Goal: Task Accomplishment & Management: Complete application form

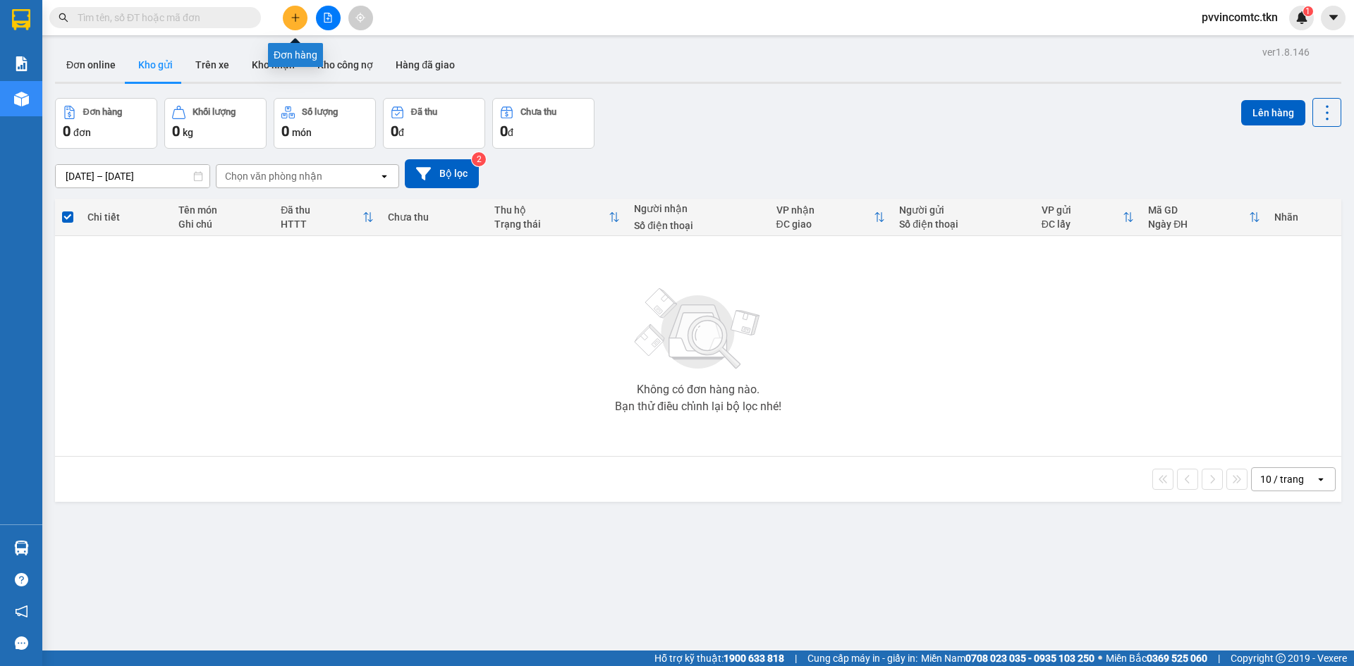
click at [291, 14] on button at bounding box center [295, 18] width 25 height 25
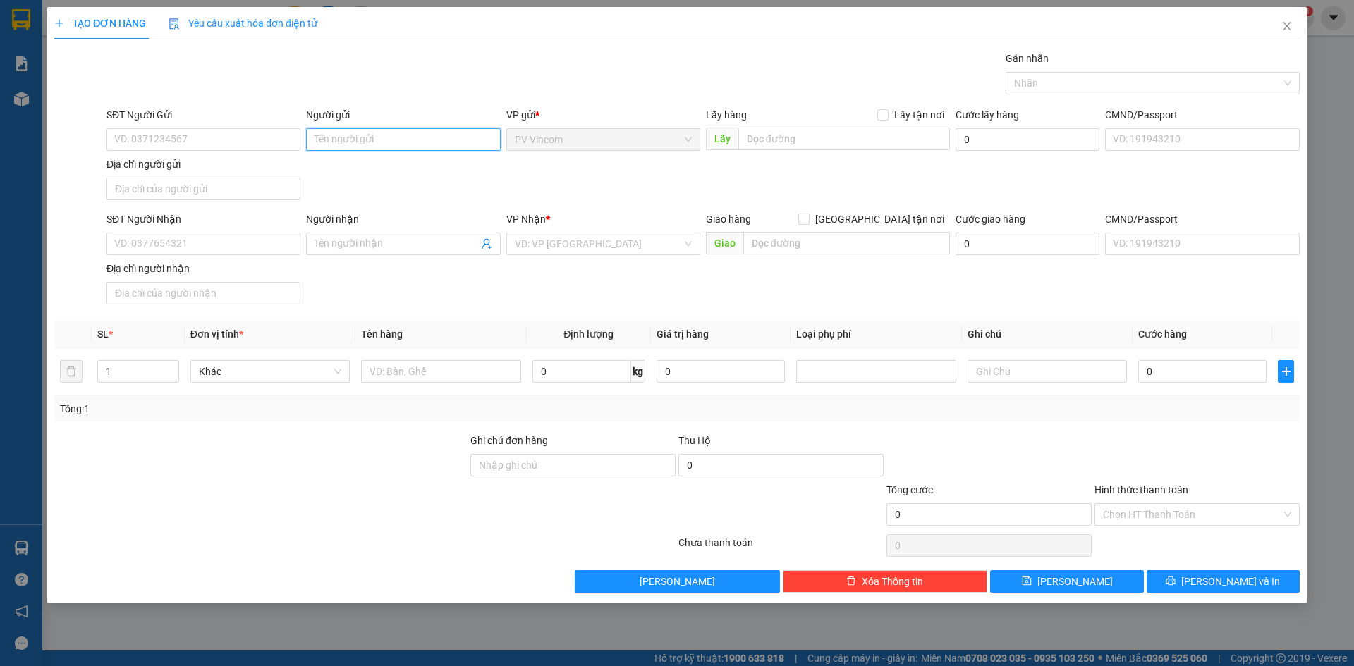
click at [375, 143] on input "Người gửi" at bounding box center [403, 139] width 194 height 23
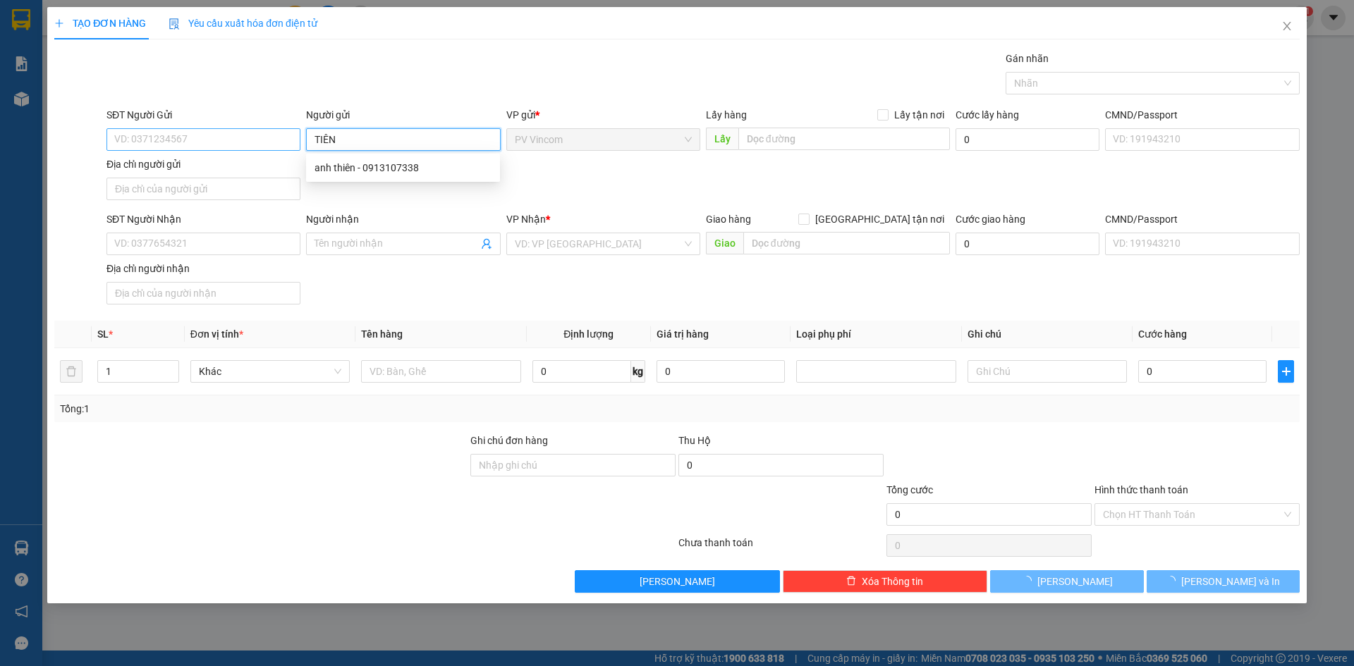
type input "TIÊN"
click at [249, 133] on input "SĐT Người Gửi" at bounding box center [203, 139] width 194 height 23
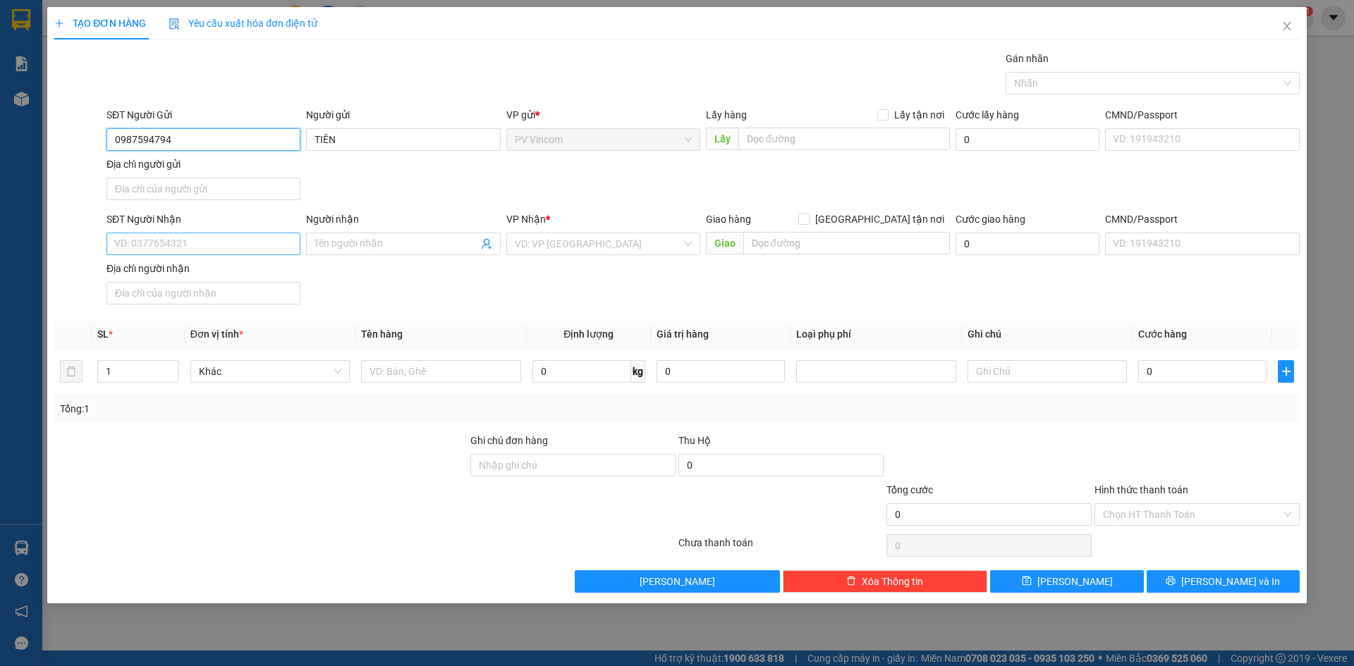
type input "0987594794"
click at [251, 237] on input "SĐT Người Nhận" at bounding box center [203, 244] width 194 height 23
click at [365, 247] on input "Người nhận" at bounding box center [395, 244] width 163 height 16
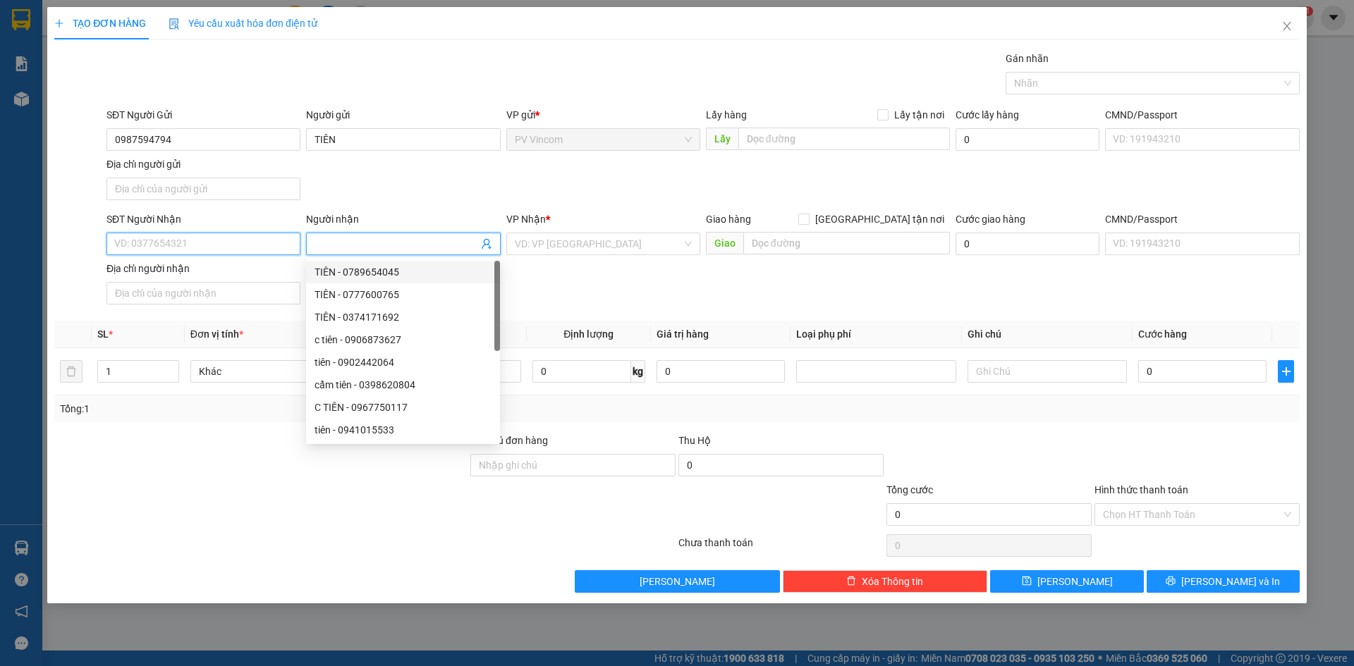
click at [257, 236] on input "SĐT Người Nhận" at bounding box center [203, 244] width 194 height 23
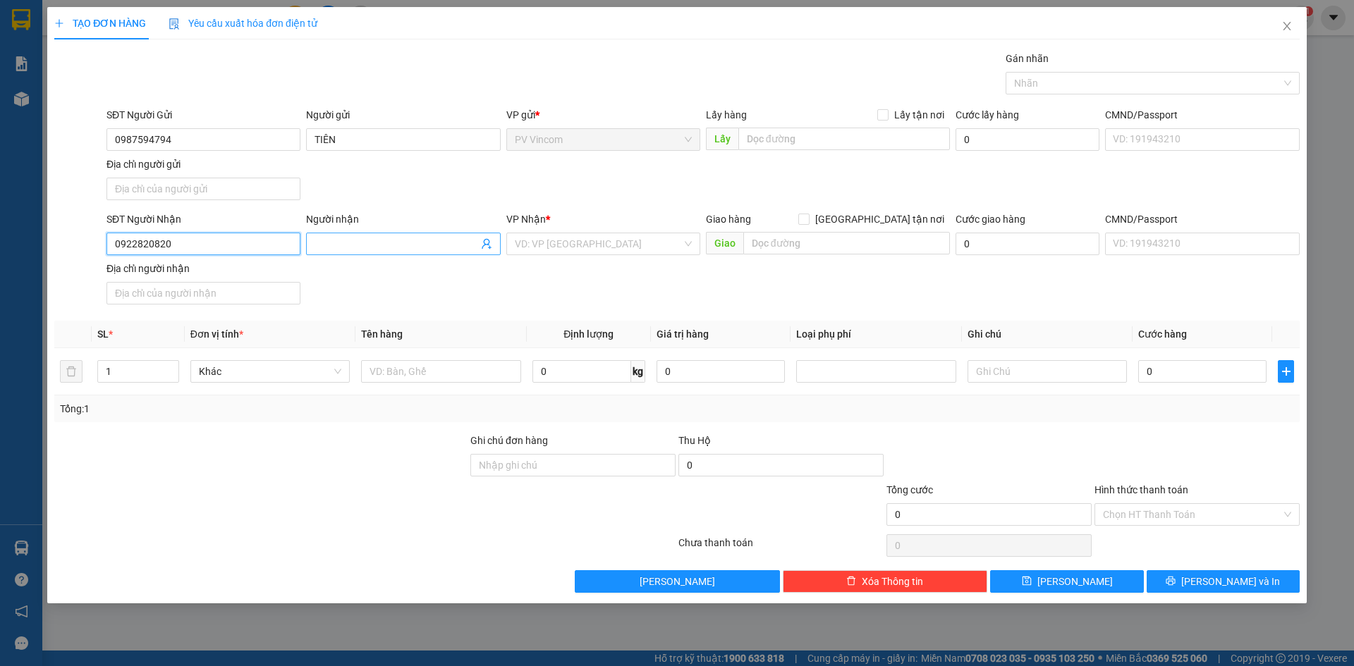
type input "0922820820"
drag, startPoint x: 336, startPoint y: 243, endPoint x: 338, endPoint y: 250, distance: 7.2
click at [338, 250] on input "Người nhận" at bounding box center [395, 244] width 163 height 16
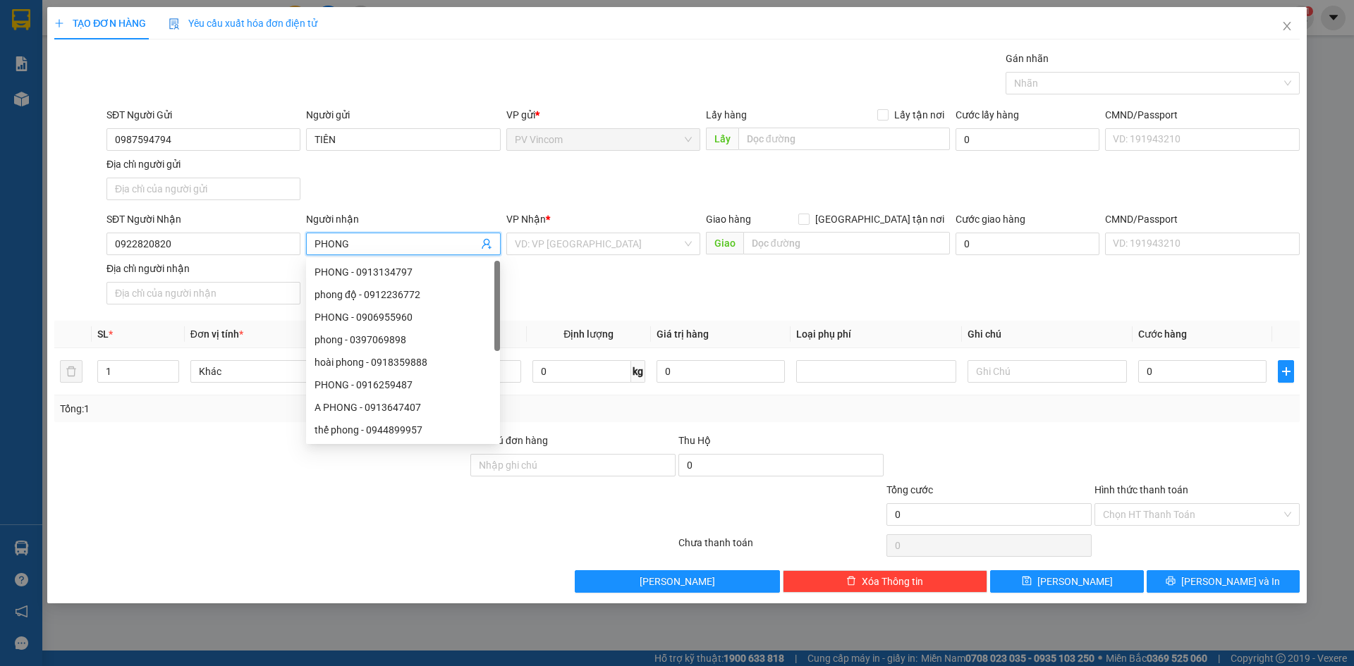
type input "PHONG"
click at [406, 173] on div "SĐT Người Gửi 0987594794 Người gửi TIÊN VP gửi * PV Vincom Lấy hàng Lấy tận nơi…" at bounding box center [703, 156] width 1199 height 99
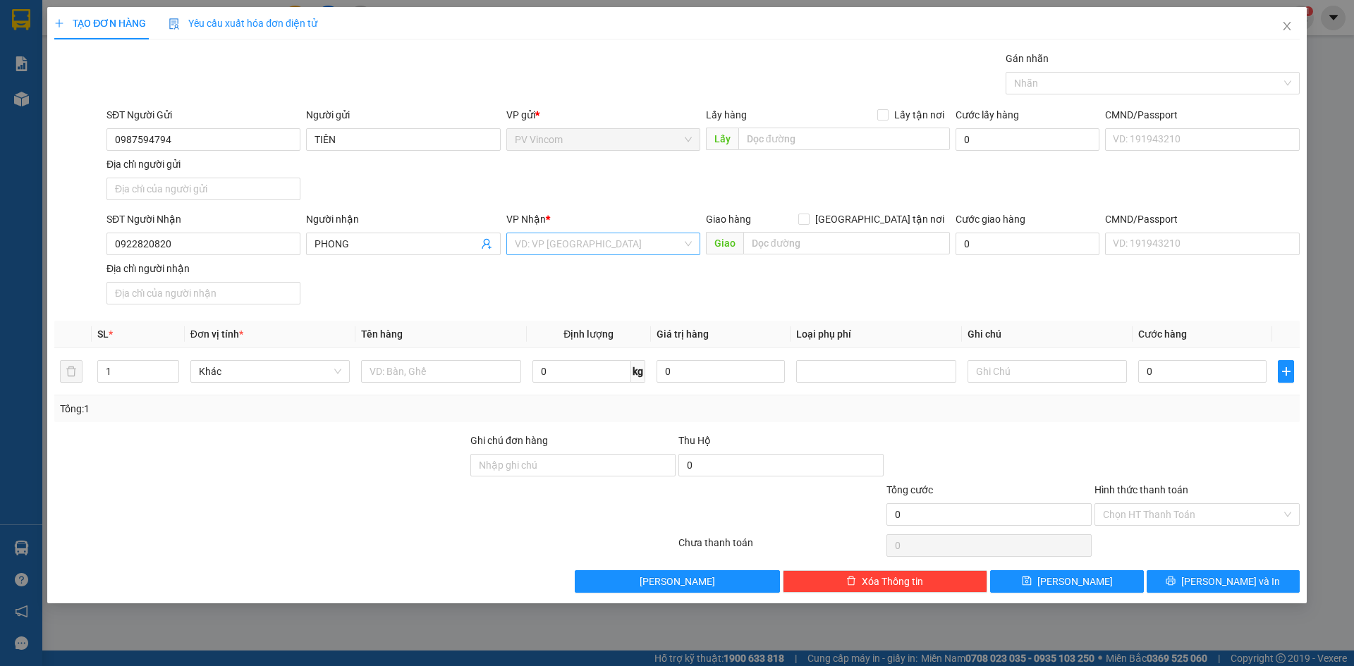
click at [587, 245] on input "search" at bounding box center [598, 243] width 167 height 21
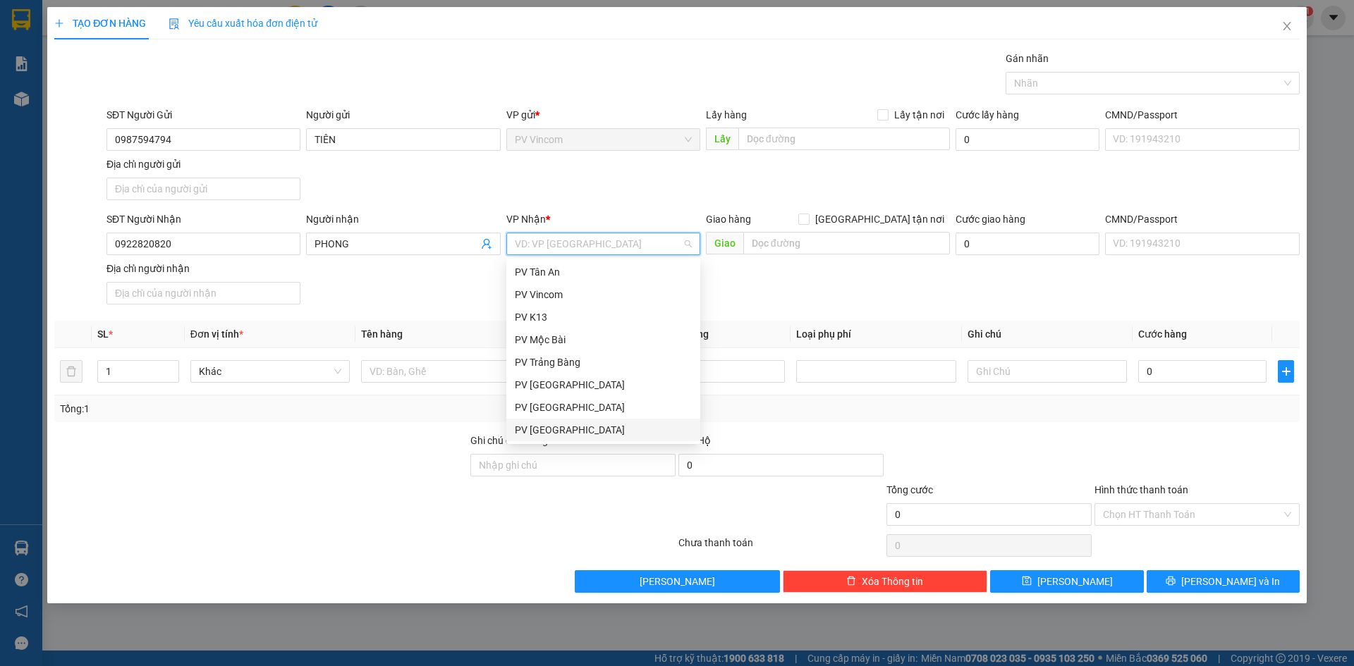
click at [574, 427] on div "PV [GEOGRAPHIC_DATA]" at bounding box center [603, 430] width 177 height 16
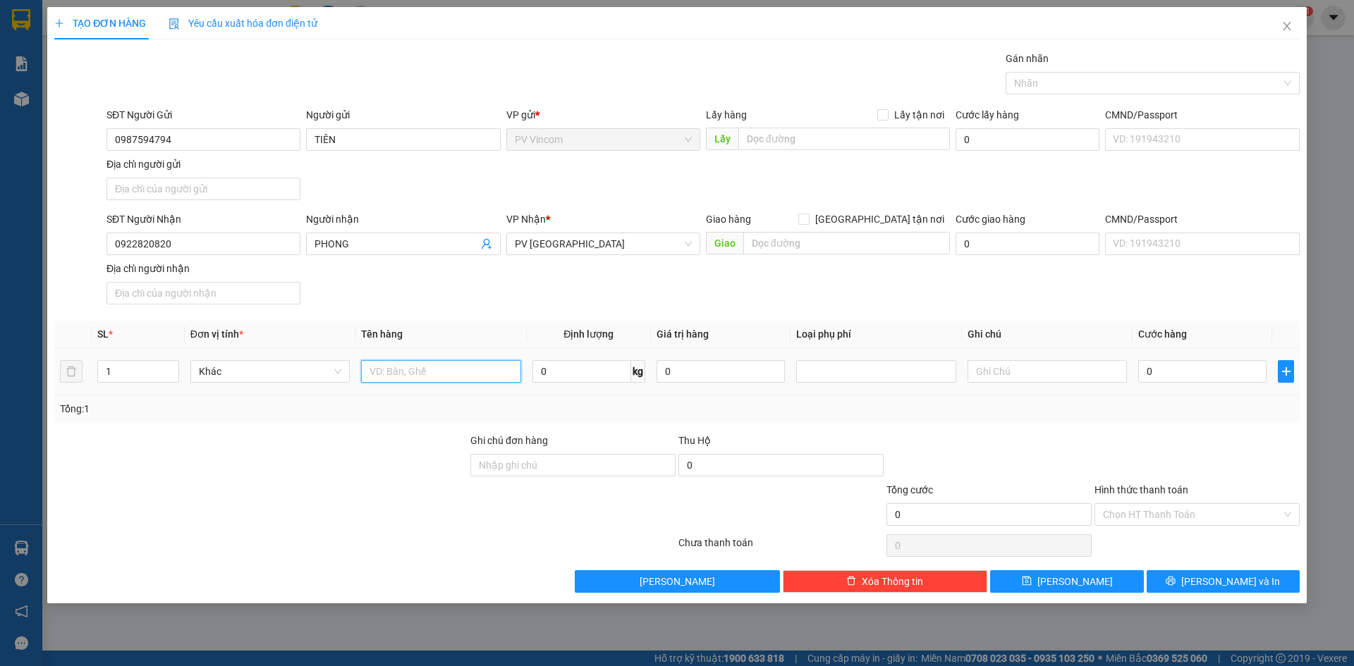
click at [472, 364] on input "text" at bounding box center [440, 371] width 159 height 23
type input "Q"
type input "QUẦN ÁO"
click at [1000, 413] on div "Tổng: 1" at bounding box center [677, 409] width 1234 height 16
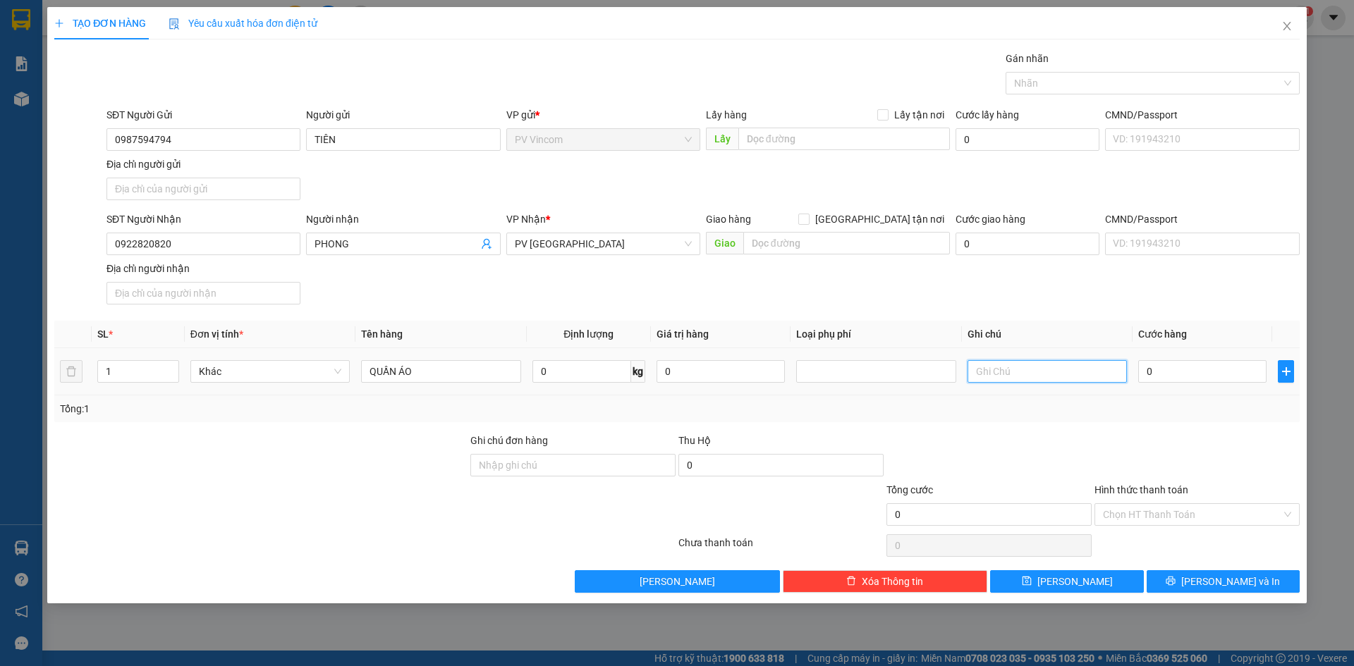
click at [1056, 367] on input "text" at bounding box center [1046, 371] width 159 height 23
type input "HƯ KHÔNG ĐỀN"
click at [1214, 369] on input "0" at bounding box center [1202, 371] width 128 height 23
type input "4"
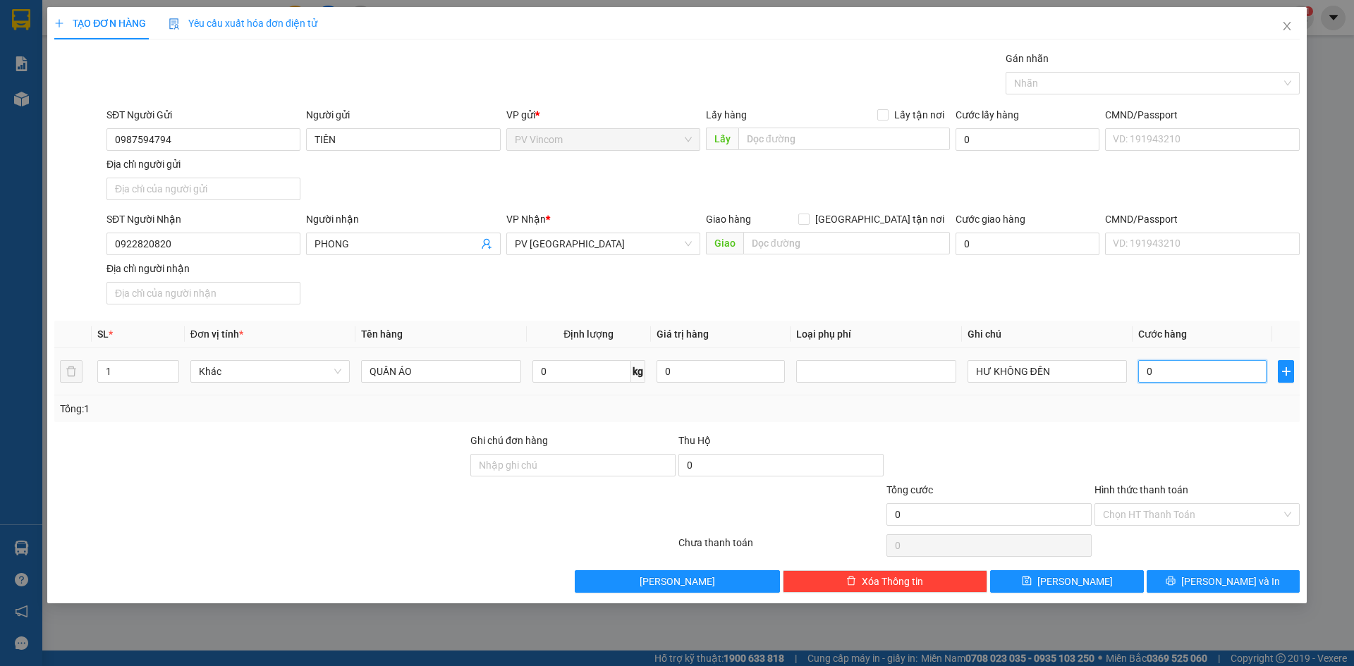
type input "4"
type input "40"
type input "40.000"
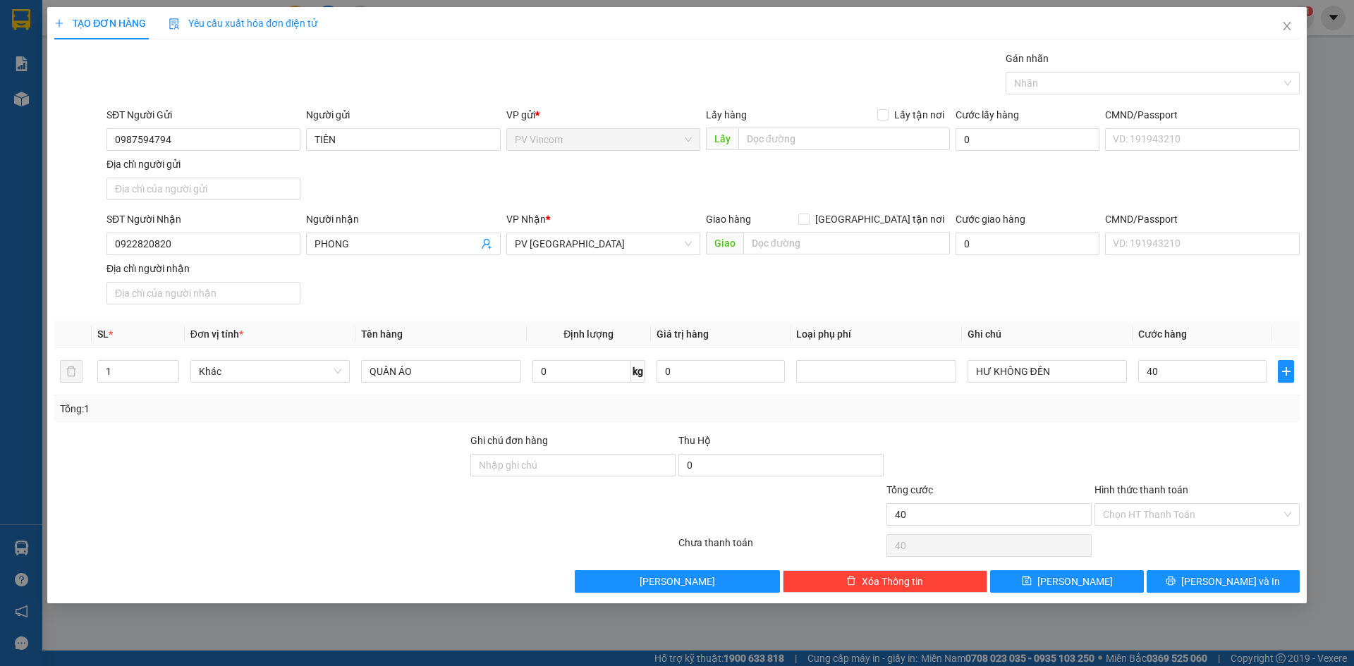
type input "40.000"
click at [1130, 463] on div at bounding box center [1197, 457] width 208 height 49
click at [1131, 513] on input "Hình thức thanh toán" at bounding box center [1192, 514] width 178 height 21
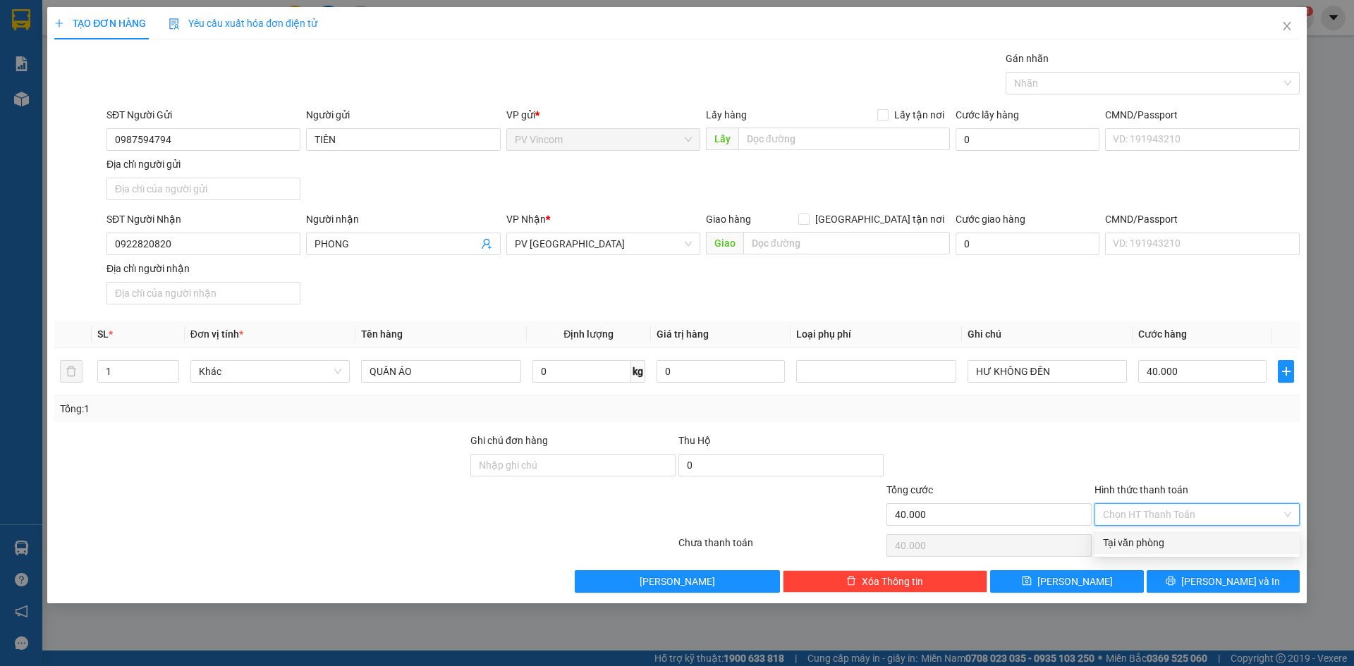
click at [1124, 542] on div "Tại văn phòng" at bounding box center [1197, 543] width 188 height 16
type input "0"
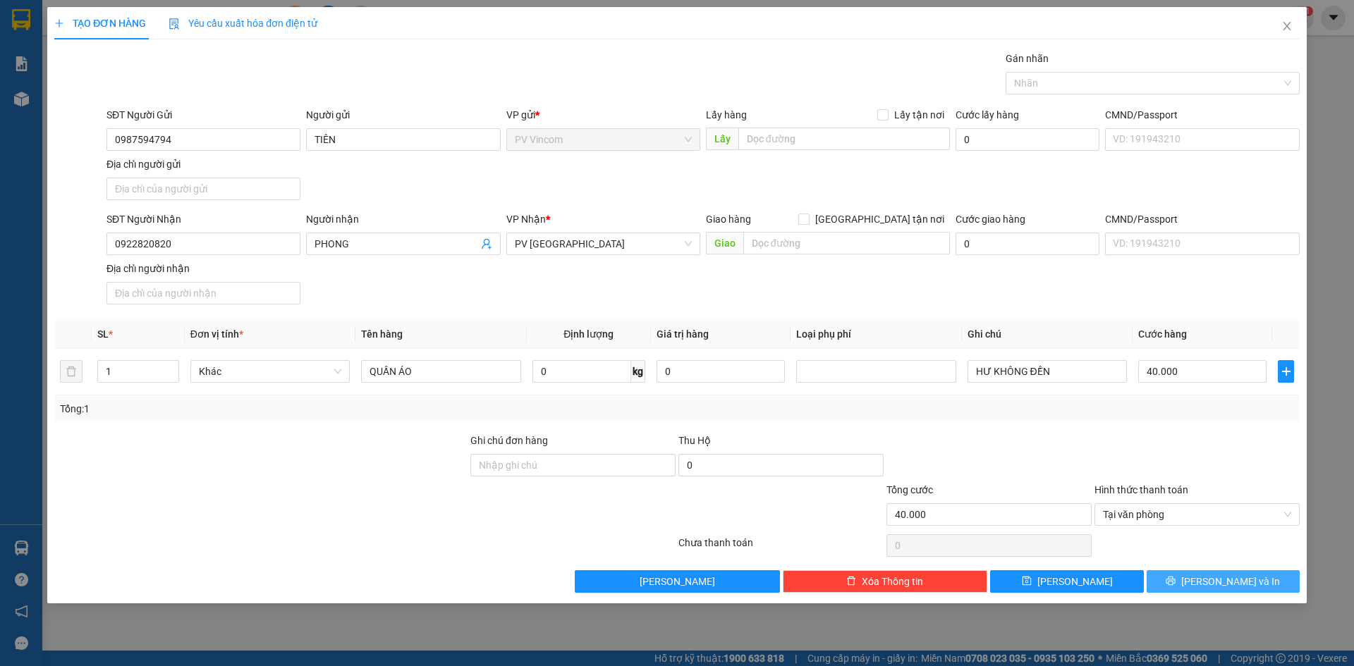
click at [1211, 579] on span "[PERSON_NAME] và In" at bounding box center [1230, 582] width 99 height 16
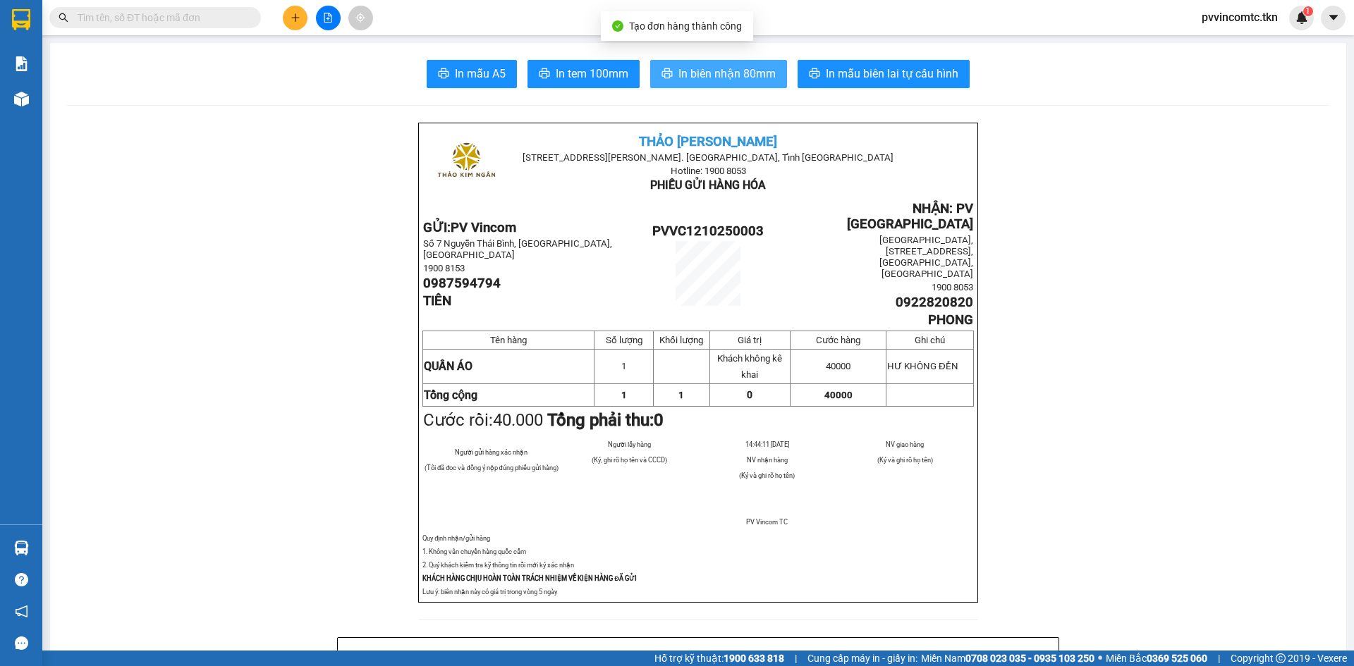
click at [764, 63] on button "In biên nhận 80mm" at bounding box center [718, 74] width 137 height 28
click at [708, 66] on span "In biên nhận 80mm" at bounding box center [726, 74] width 97 height 18
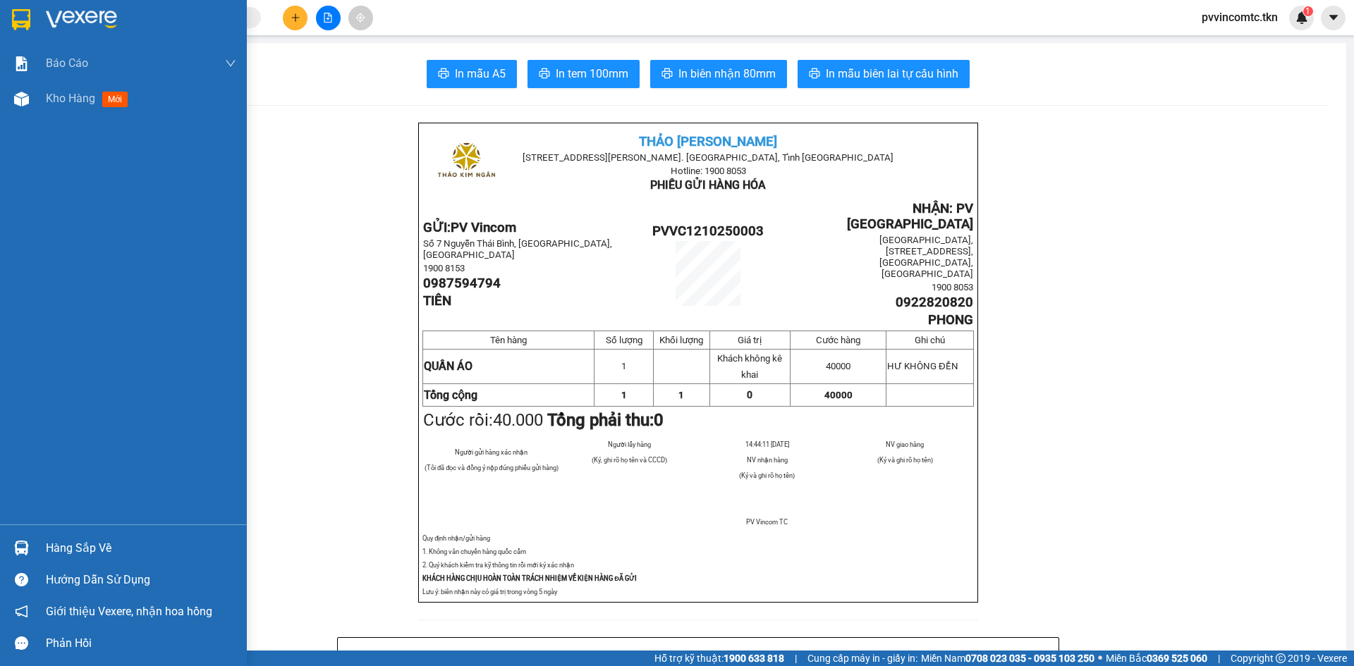
click at [7, 537] on div "Hàng sắp về" at bounding box center [123, 548] width 247 height 32
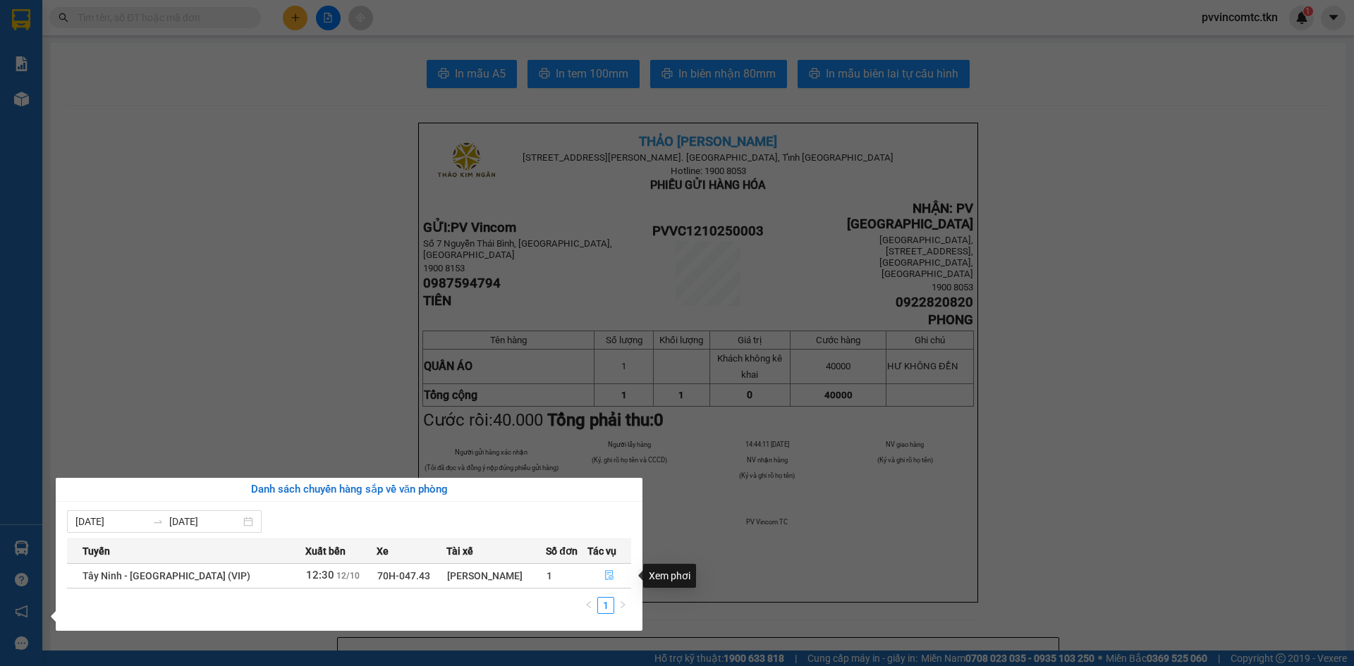
click at [606, 578] on icon "file-done" at bounding box center [609, 575] width 10 height 10
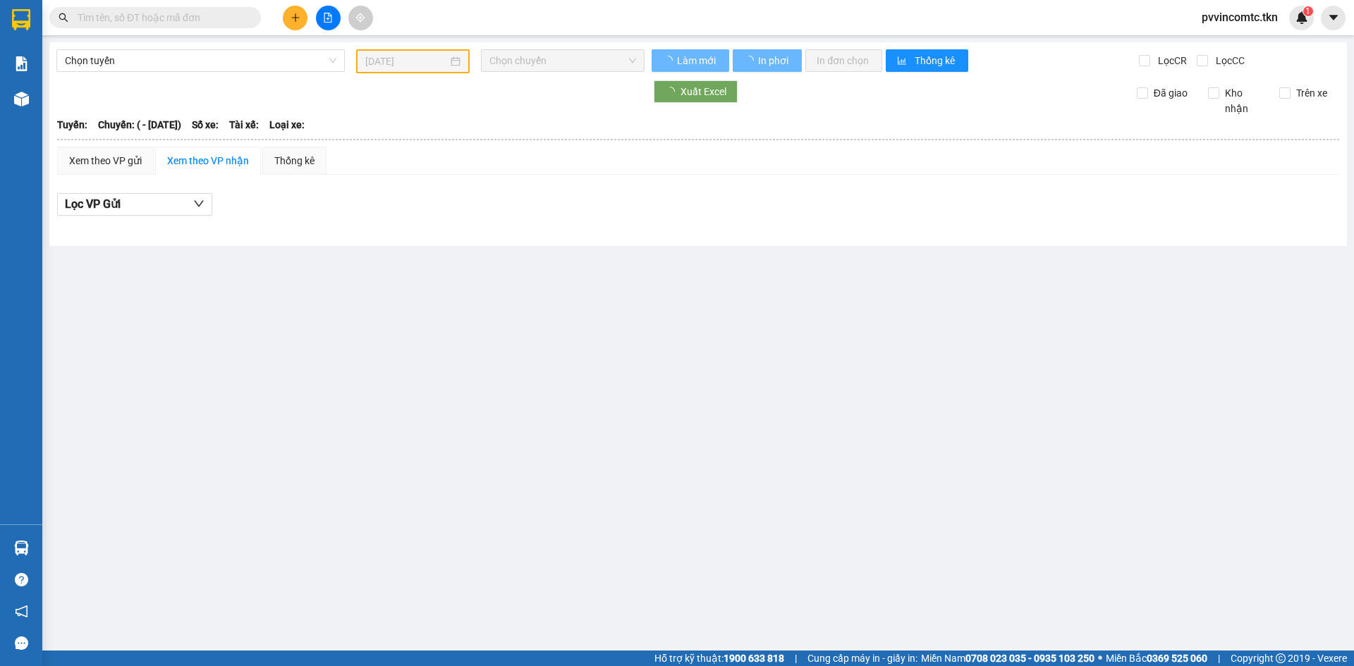
type input "[DATE]"
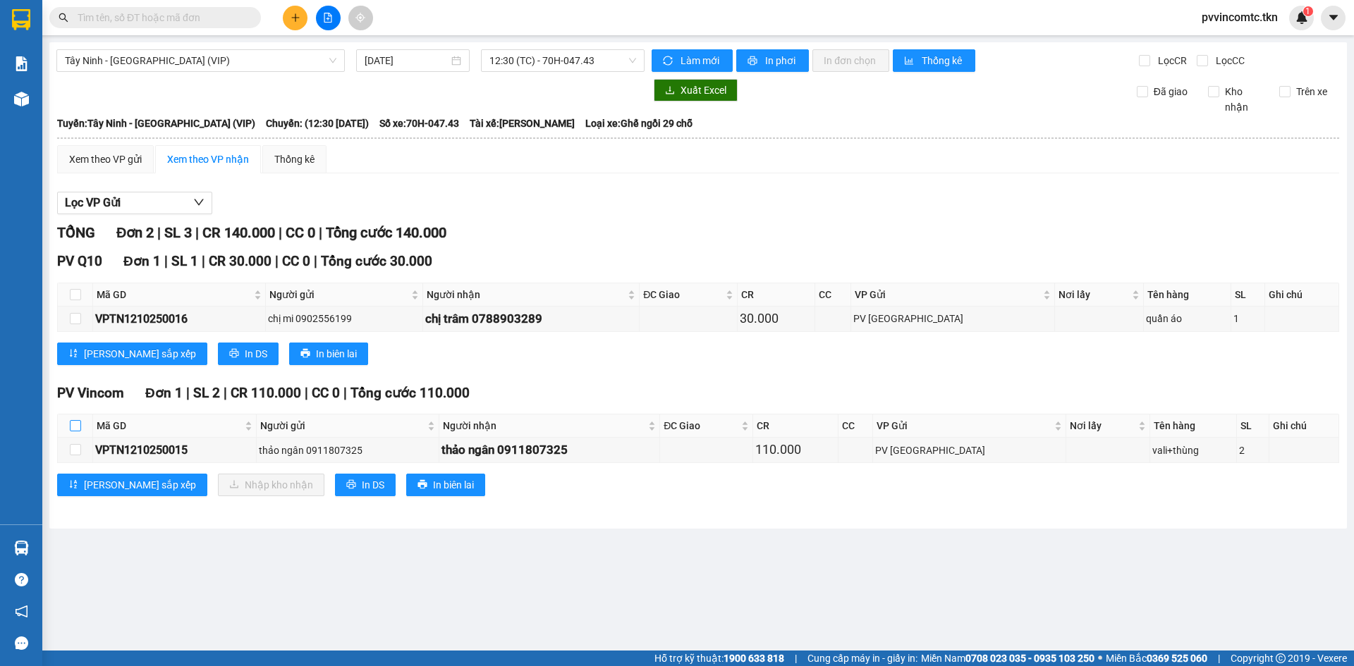
click at [73, 427] on input "checkbox" at bounding box center [75, 425] width 11 height 11
checkbox input "true"
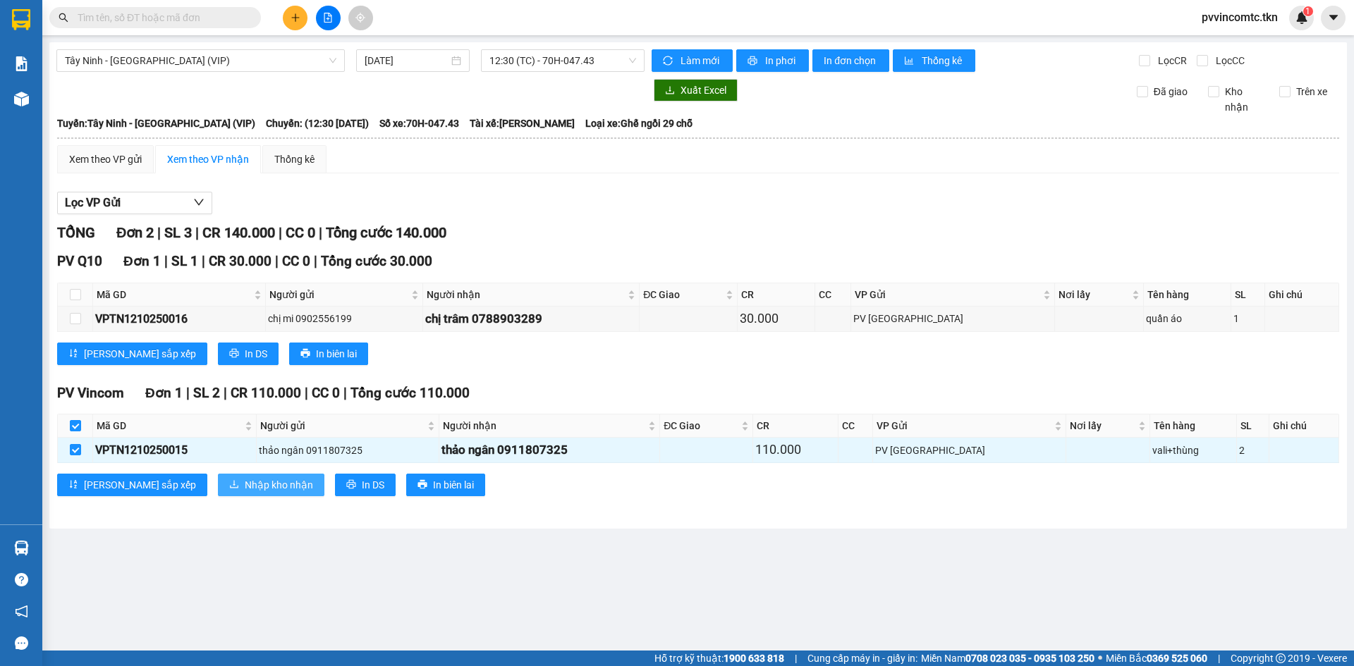
click at [245, 487] on span "Nhập kho nhận" at bounding box center [279, 485] width 68 height 16
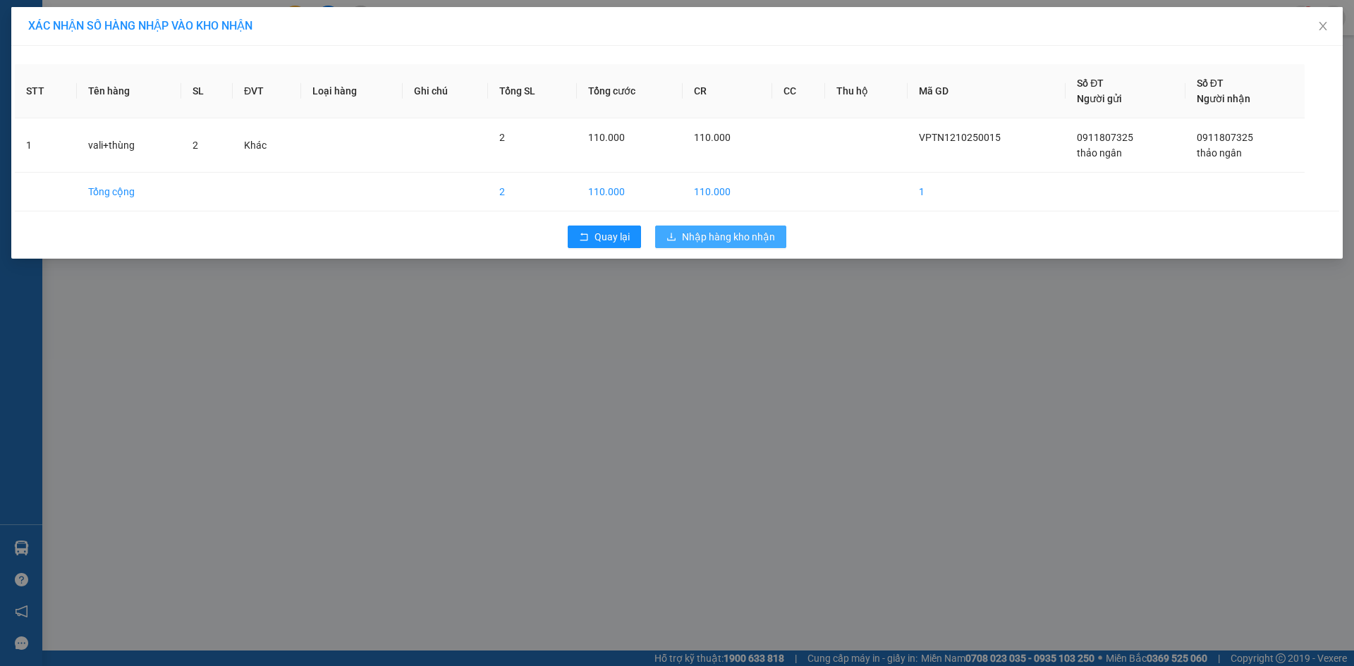
click at [769, 233] on span "Nhập hàng kho nhận" at bounding box center [728, 237] width 93 height 16
